Goal: Find specific page/section: Find specific page/section

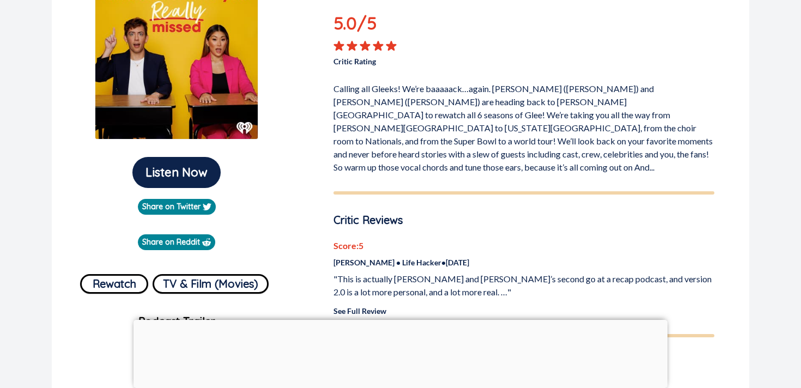
scroll to position [160, 0]
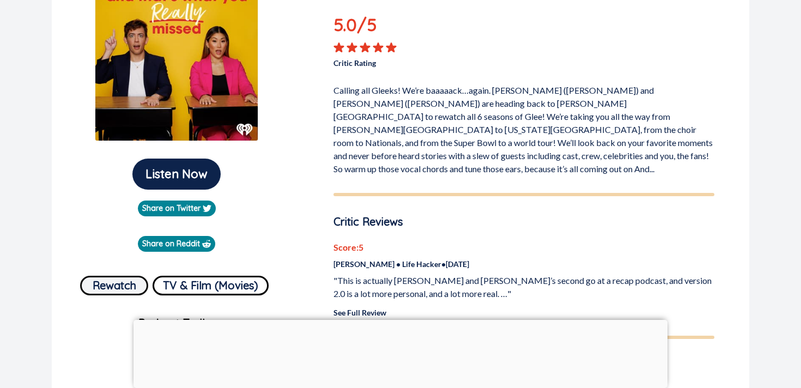
click at [122, 284] on button "Rewatch" at bounding box center [114, 286] width 68 height 20
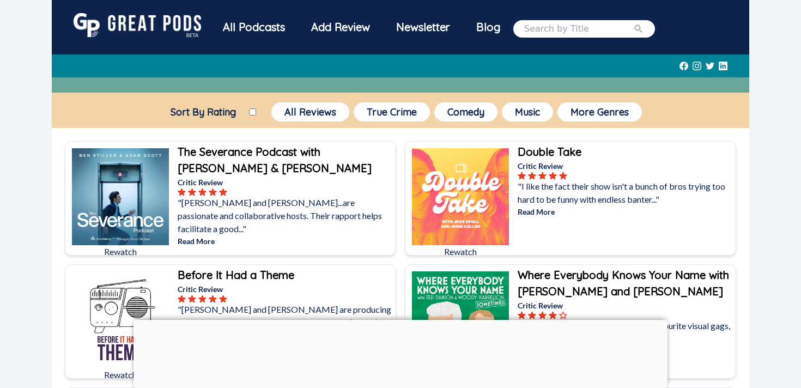
click at [553, 28] on input "search" at bounding box center [578, 28] width 109 height 13
type input "and that's what you really missed"
click at [633, 22] on button "submit" at bounding box center [638, 28] width 11 height 13
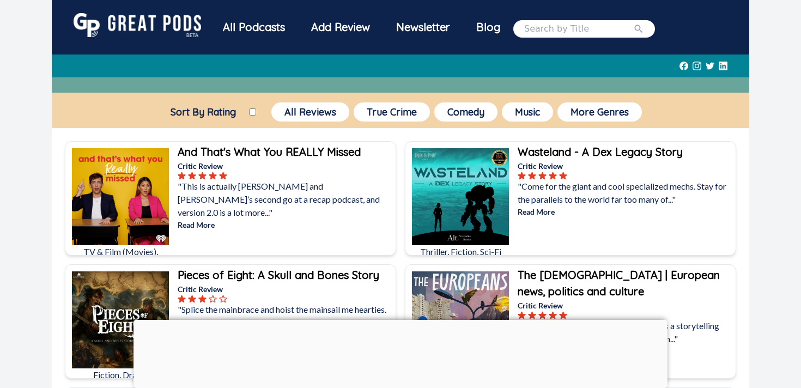
click at [241, 151] on b "And That's What You REALLY Missed" at bounding box center [269, 152] width 183 height 14
